Goal: Check status: Check status

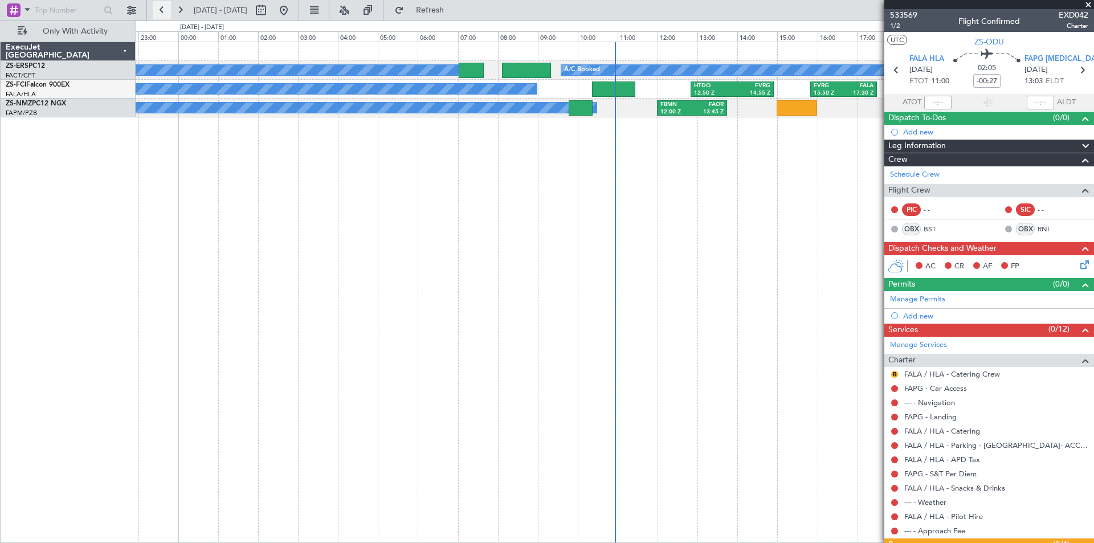
click at [158, 7] on button at bounding box center [162, 10] width 18 height 18
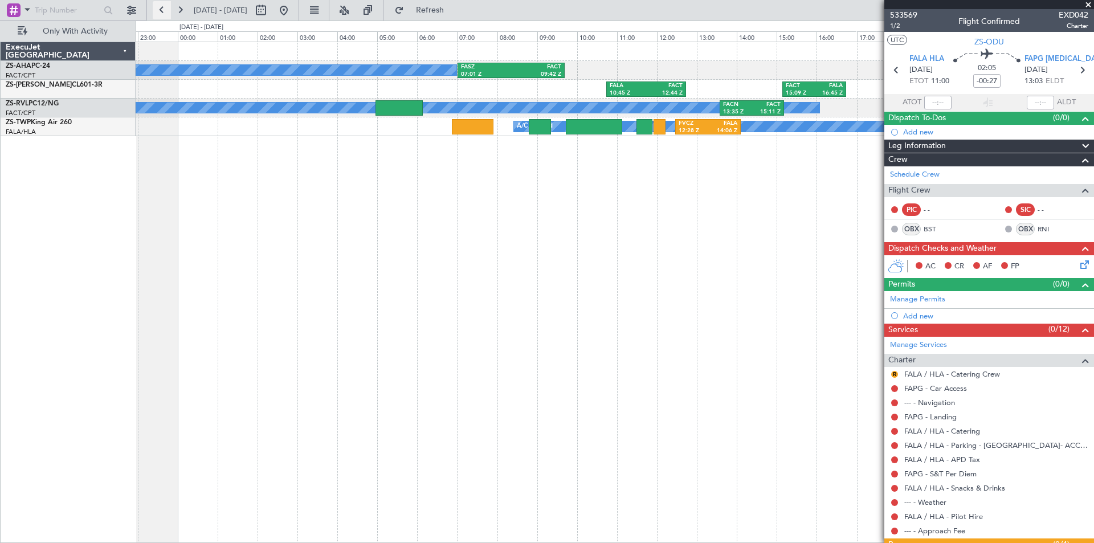
click at [158, 7] on button at bounding box center [162, 10] width 18 height 18
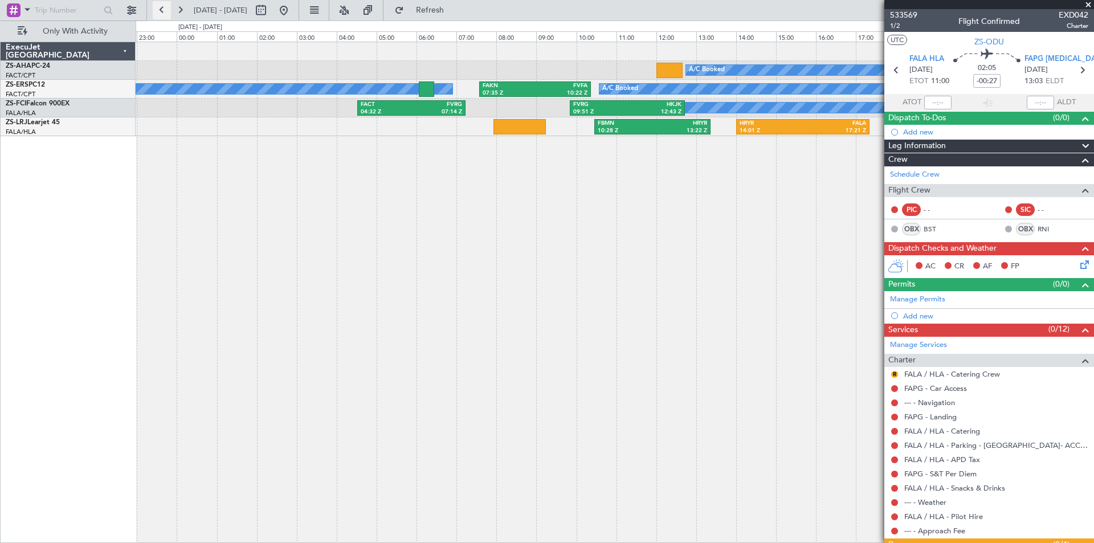
click at [158, 7] on button at bounding box center [162, 10] width 18 height 18
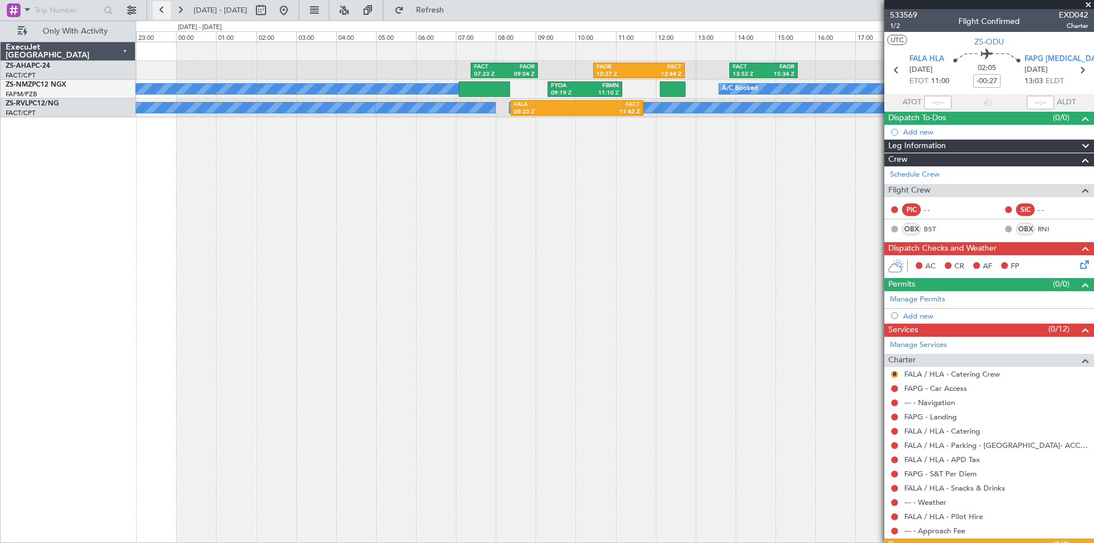
click at [158, 7] on button at bounding box center [162, 10] width 18 height 18
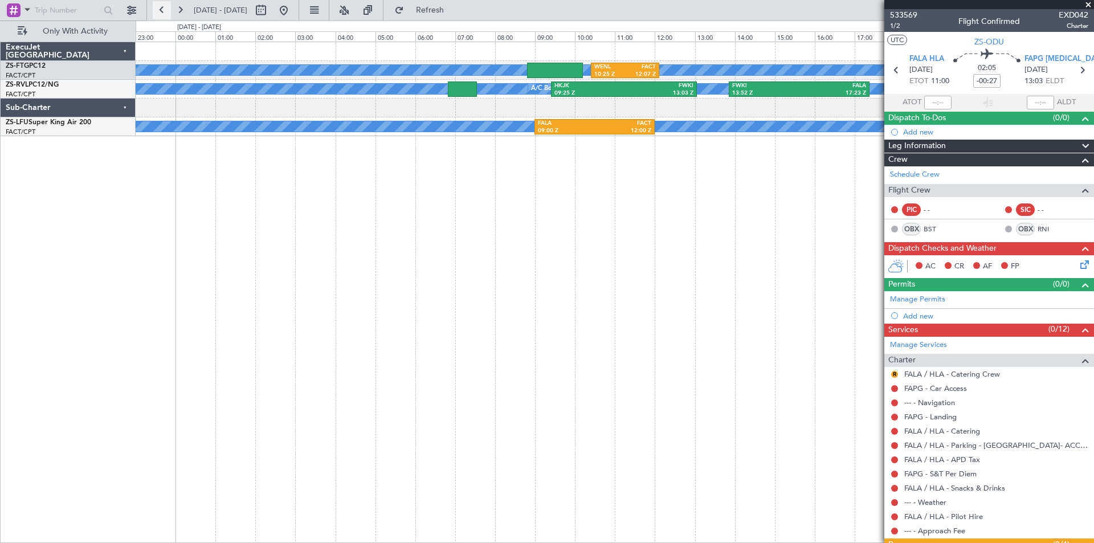
click at [158, 7] on button at bounding box center [162, 10] width 18 height 18
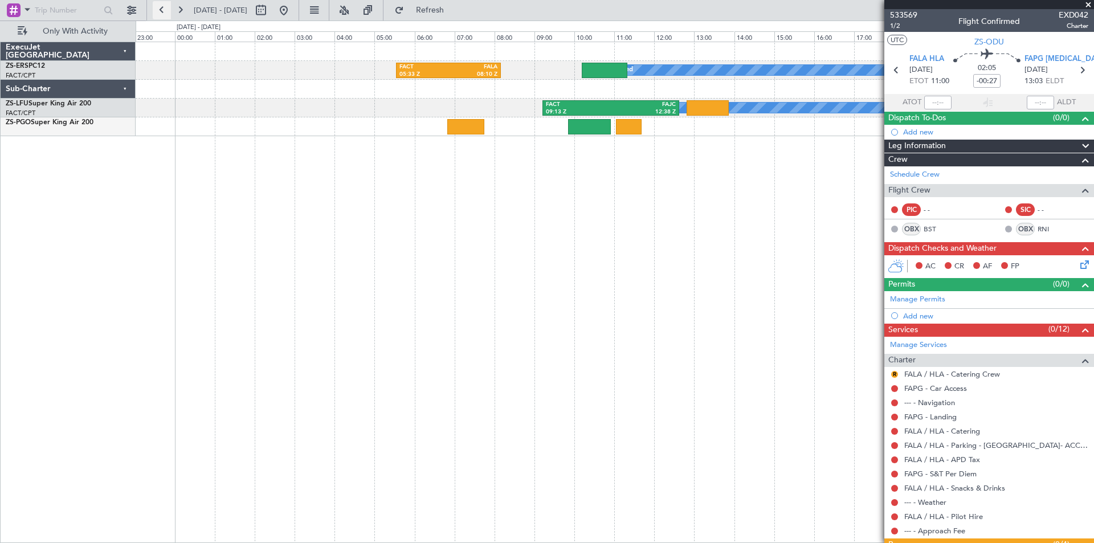
click at [158, 7] on button at bounding box center [162, 10] width 18 height 18
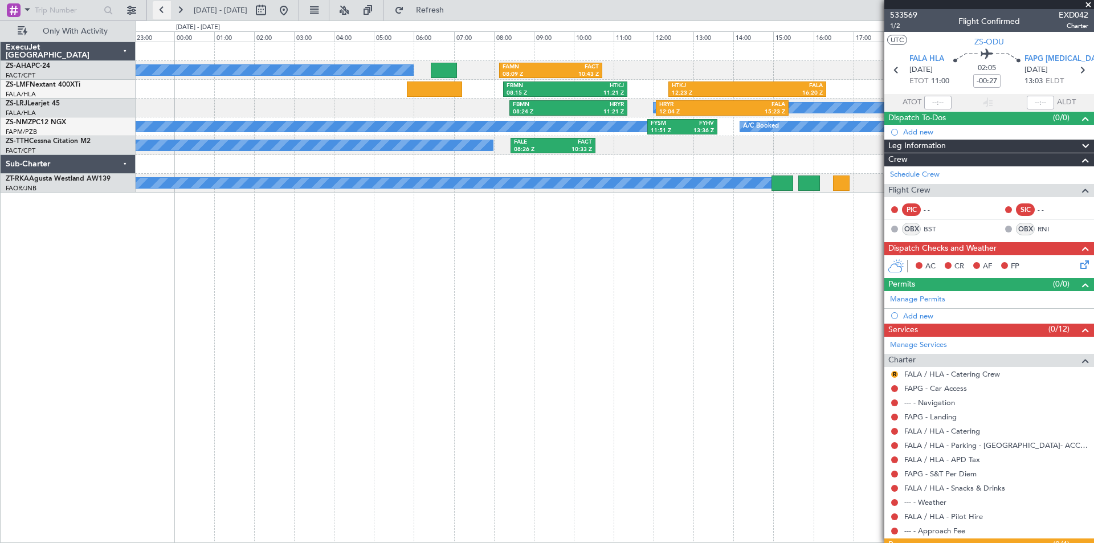
click at [158, 7] on button at bounding box center [162, 10] width 18 height 18
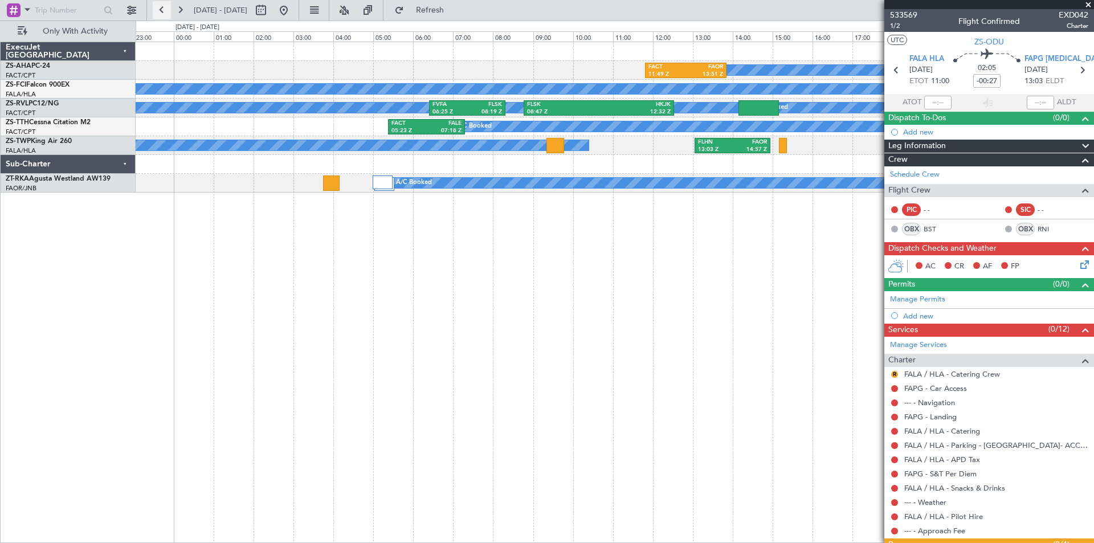
click at [158, 7] on button at bounding box center [162, 10] width 18 height 18
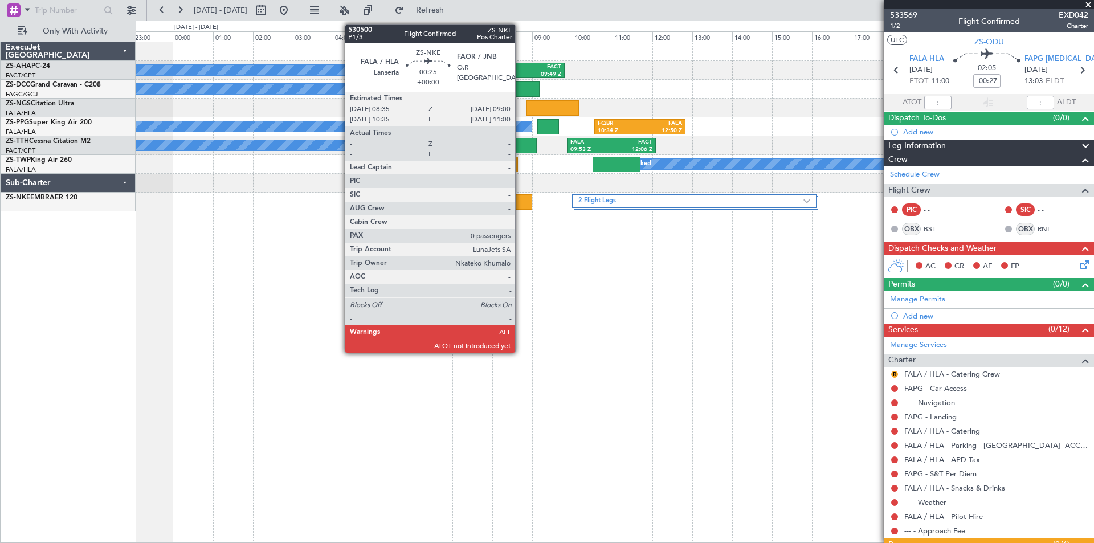
click at [520, 199] on div at bounding box center [523, 201] width 17 height 15
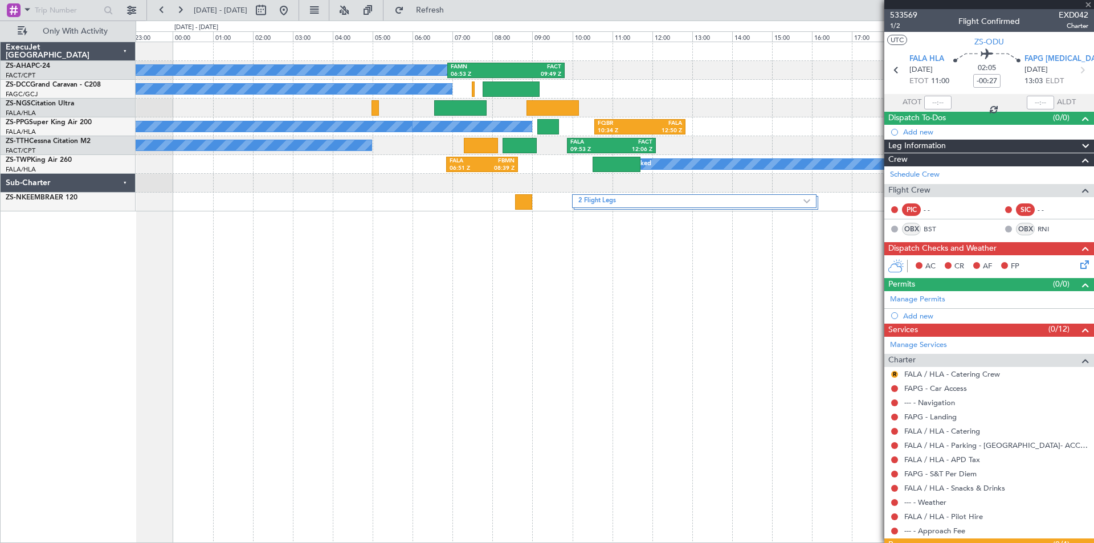
type input "0"
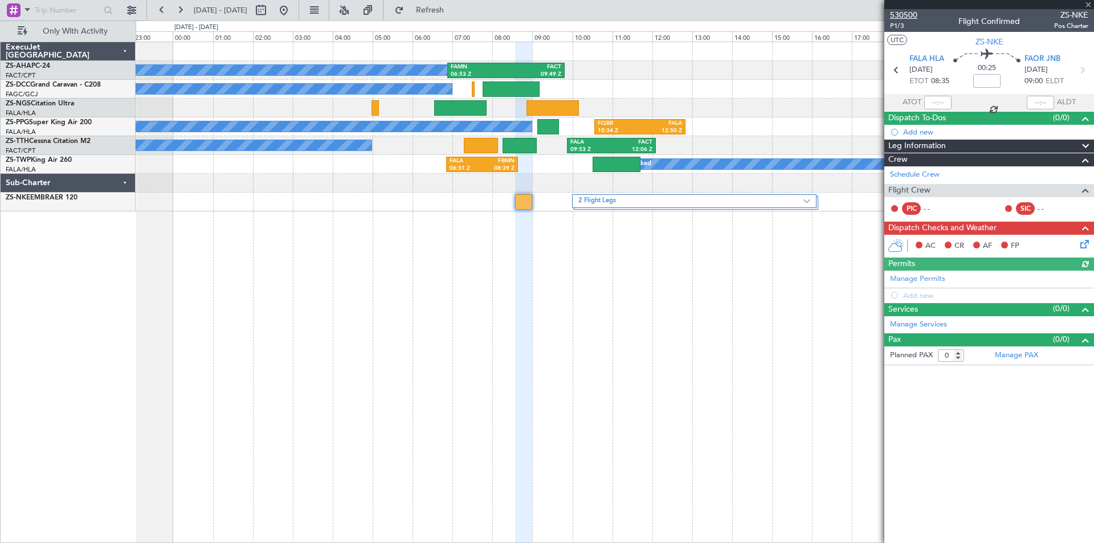
click at [902, 14] on span "530500" at bounding box center [903, 15] width 27 height 12
